Goal: Task Accomplishment & Management: Use online tool/utility

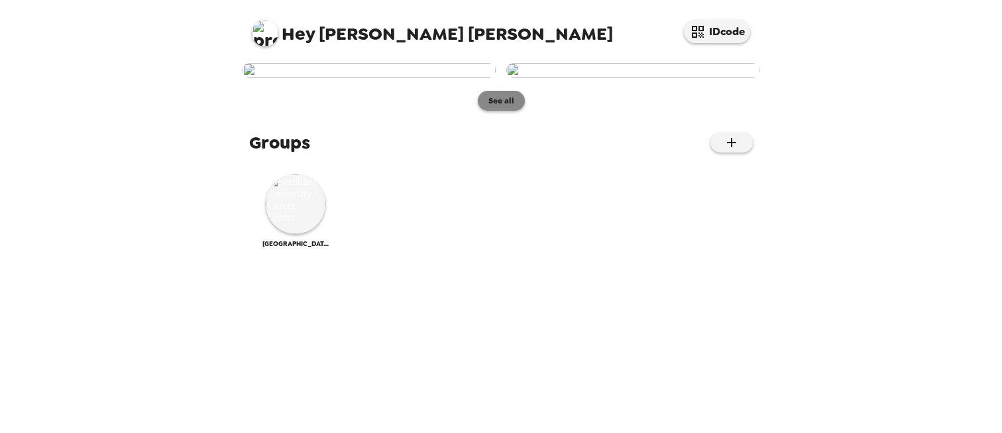
click at [496, 111] on button "See all" at bounding box center [501, 101] width 47 height 20
click at [306, 234] on img at bounding box center [296, 204] width 60 height 60
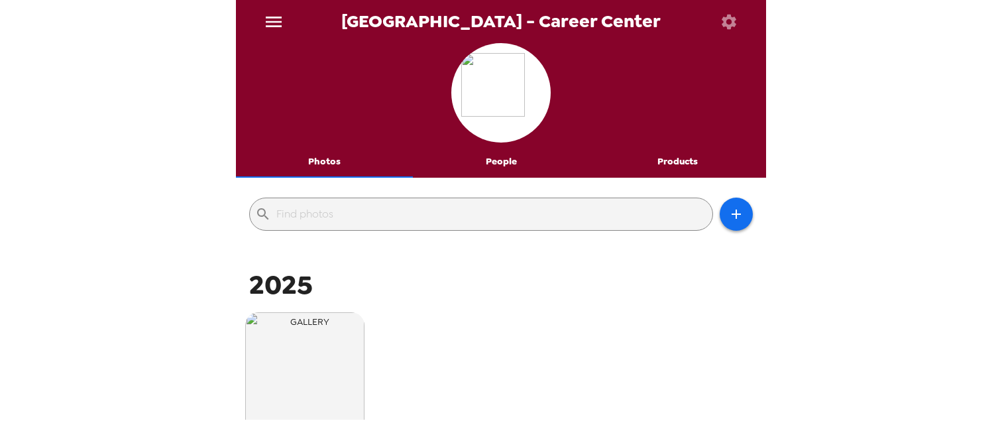
click at [657, 168] on button "Products" at bounding box center [677, 162] width 177 height 32
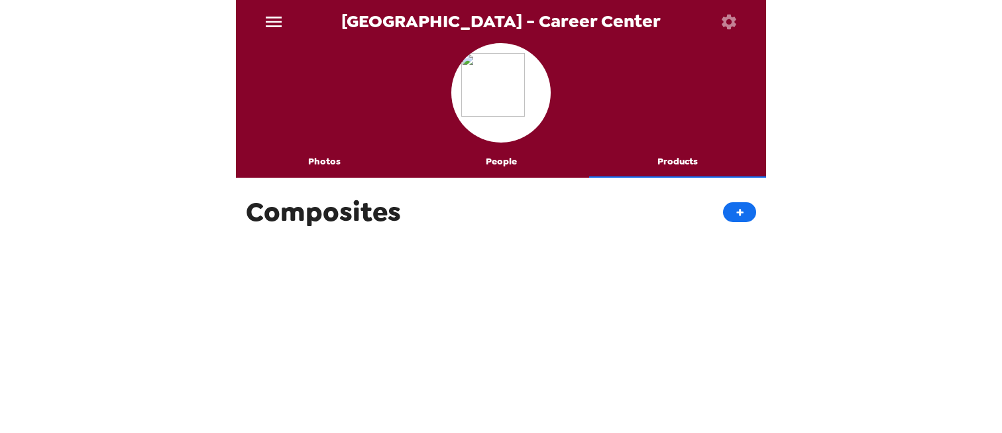
click at [329, 166] on button "Photos" at bounding box center [324, 162] width 177 height 32
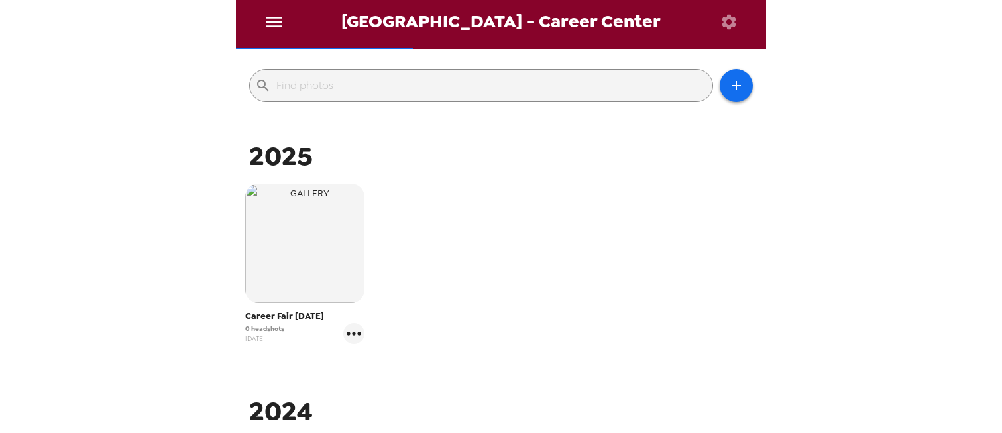
scroll to position [252, 0]
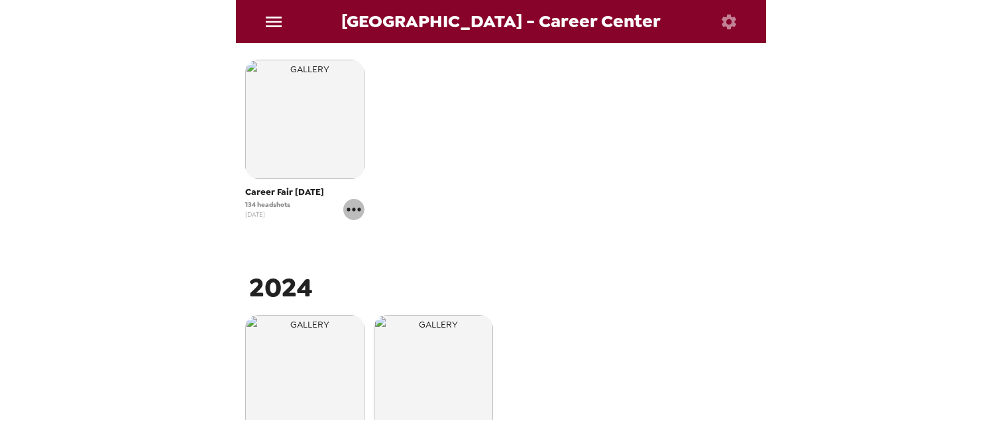
click at [360, 218] on icon "gallery menu" at bounding box center [353, 209] width 21 height 21
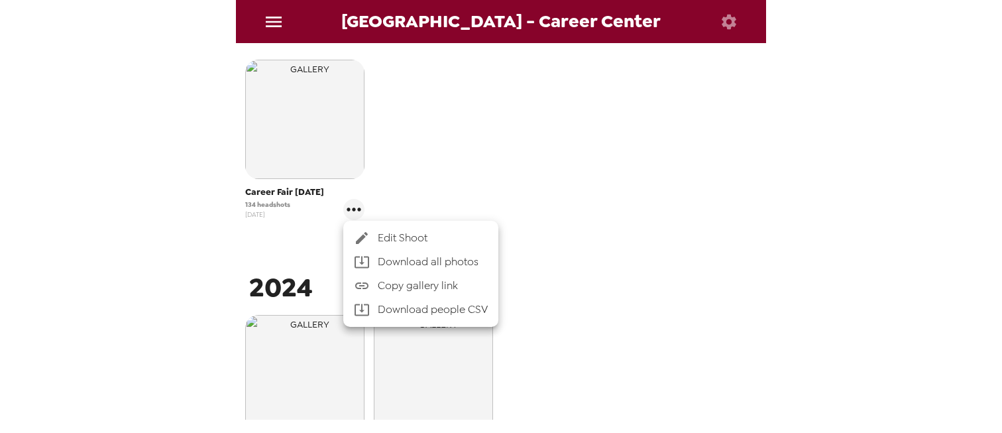
click at [411, 307] on li "Download people CSV" at bounding box center [420, 310] width 155 height 24
